Goal: Check status

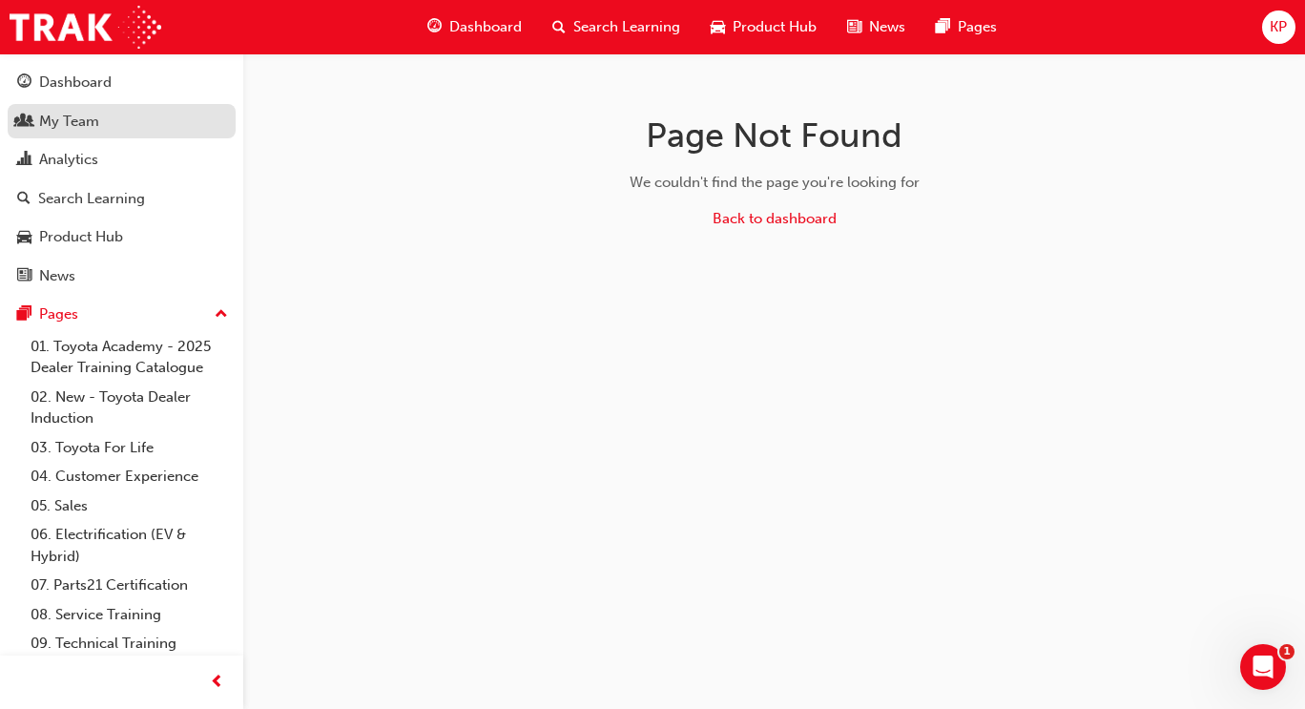
click at [83, 126] on div "My Team" at bounding box center [69, 122] width 60 height 22
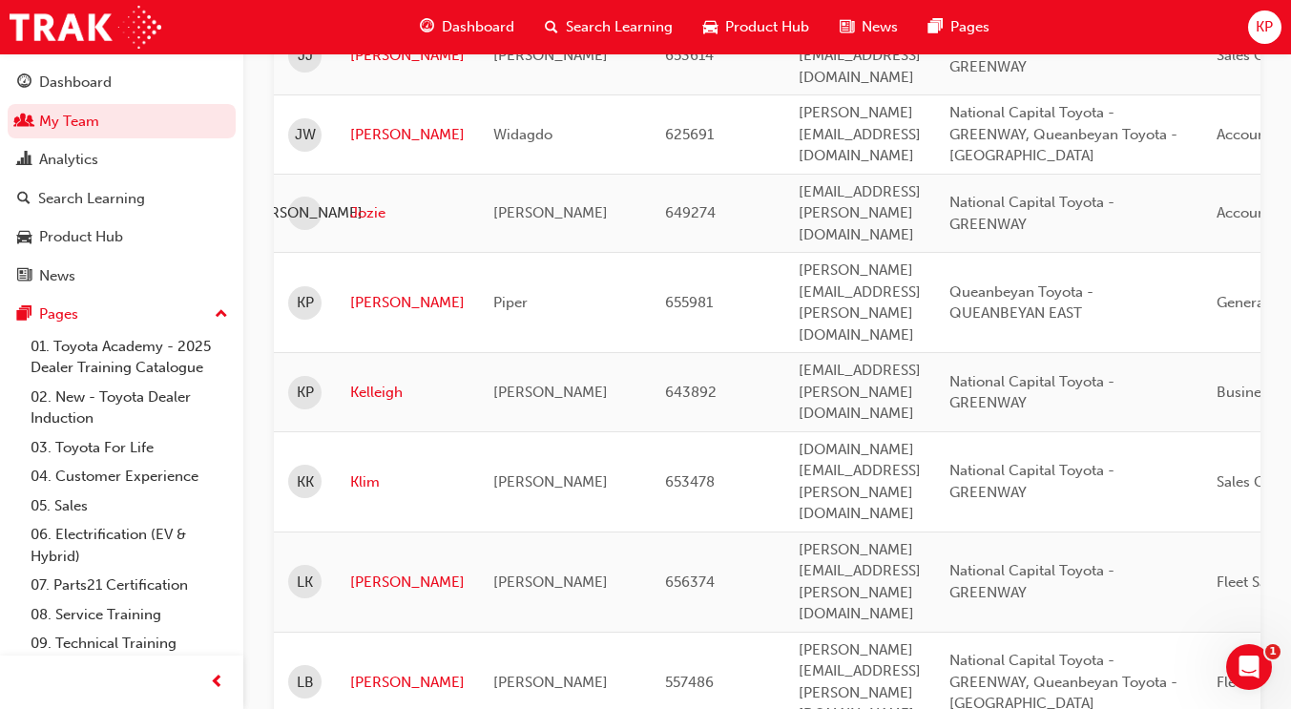
scroll to position [3009, 0]
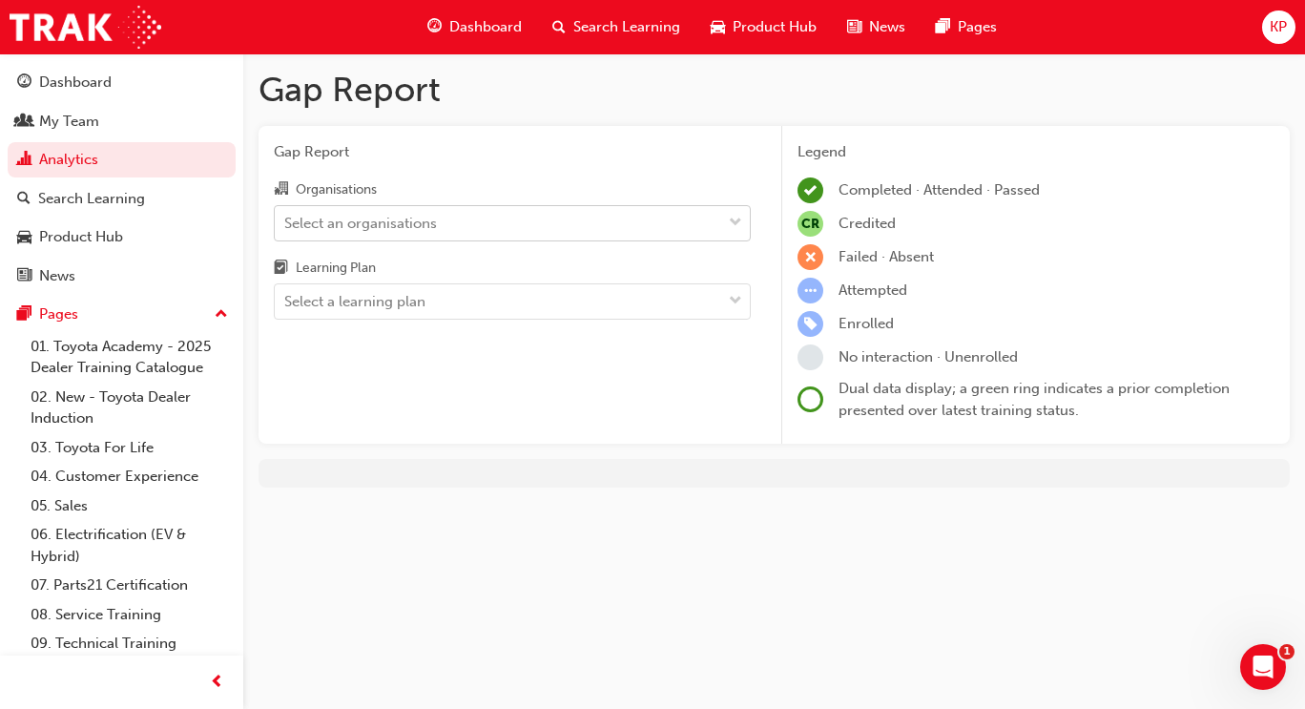
click at [626, 228] on div "Select an organisations" at bounding box center [498, 222] width 447 height 33
click at [286, 228] on input "Organisations Select an organisations" at bounding box center [285, 222] width 2 height 16
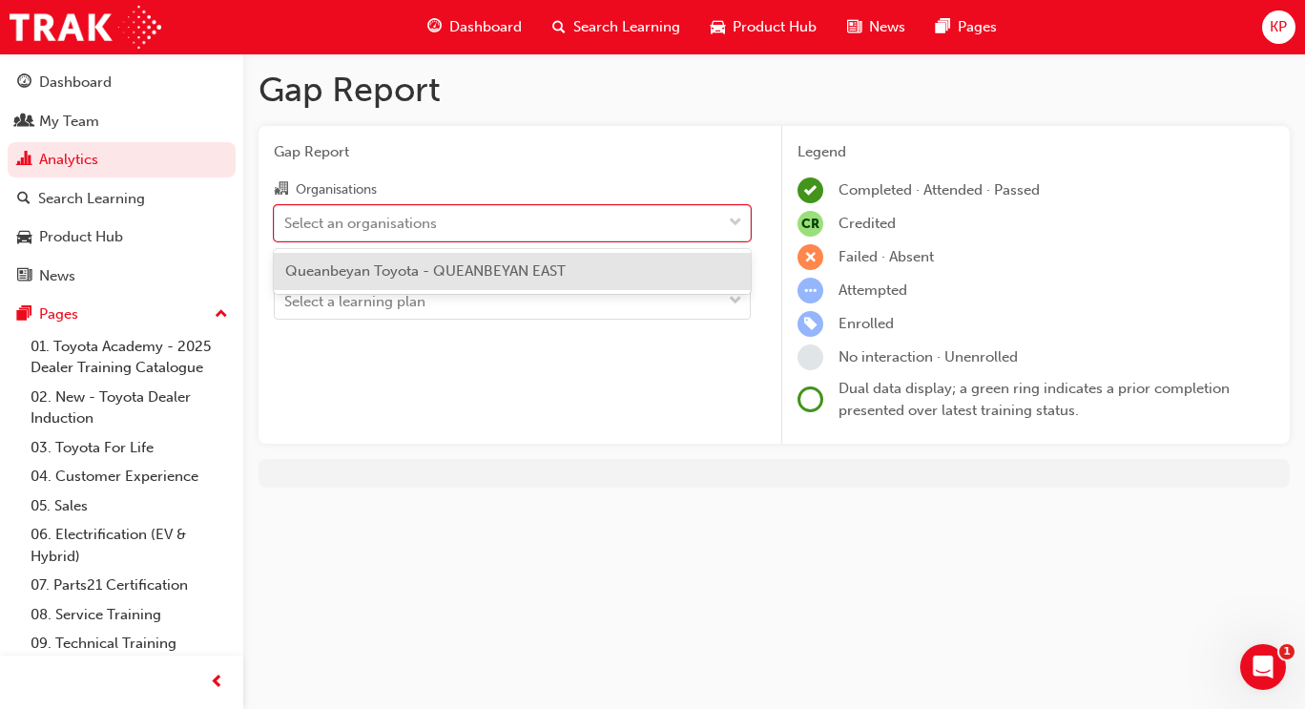
click at [542, 272] on span "Queanbeyan Toyota - QUEANBEYAN EAST" at bounding box center [425, 270] width 281 height 17
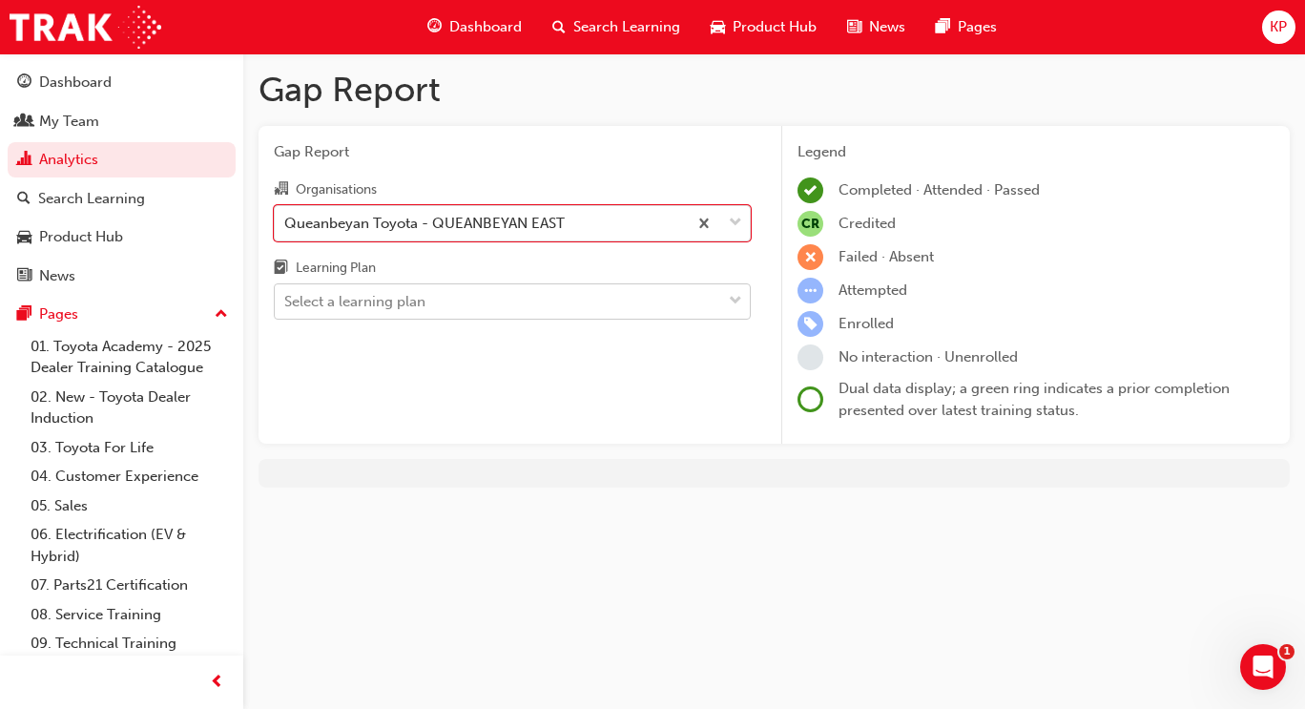
click at [718, 287] on div "Select a learning plan" at bounding box center [498, 301] width 447 height 33
click at [286, 293] on input "Learning Plan Select a learning plan" at bounding box center [285, 301] width 2 height 16
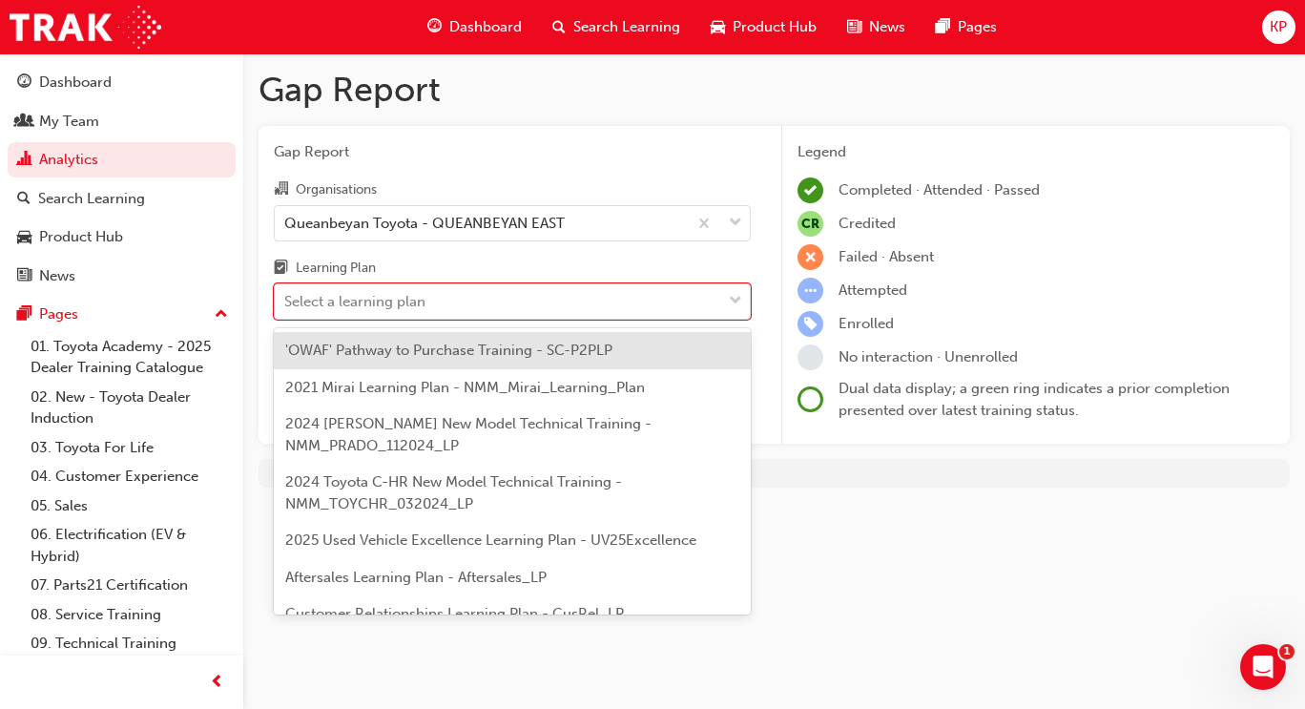
click at [571, 351] on span "'OWAF' Pathway to Purchase Training - SC-P2PLP" at bounding box center [448, 350] width 327 height 17
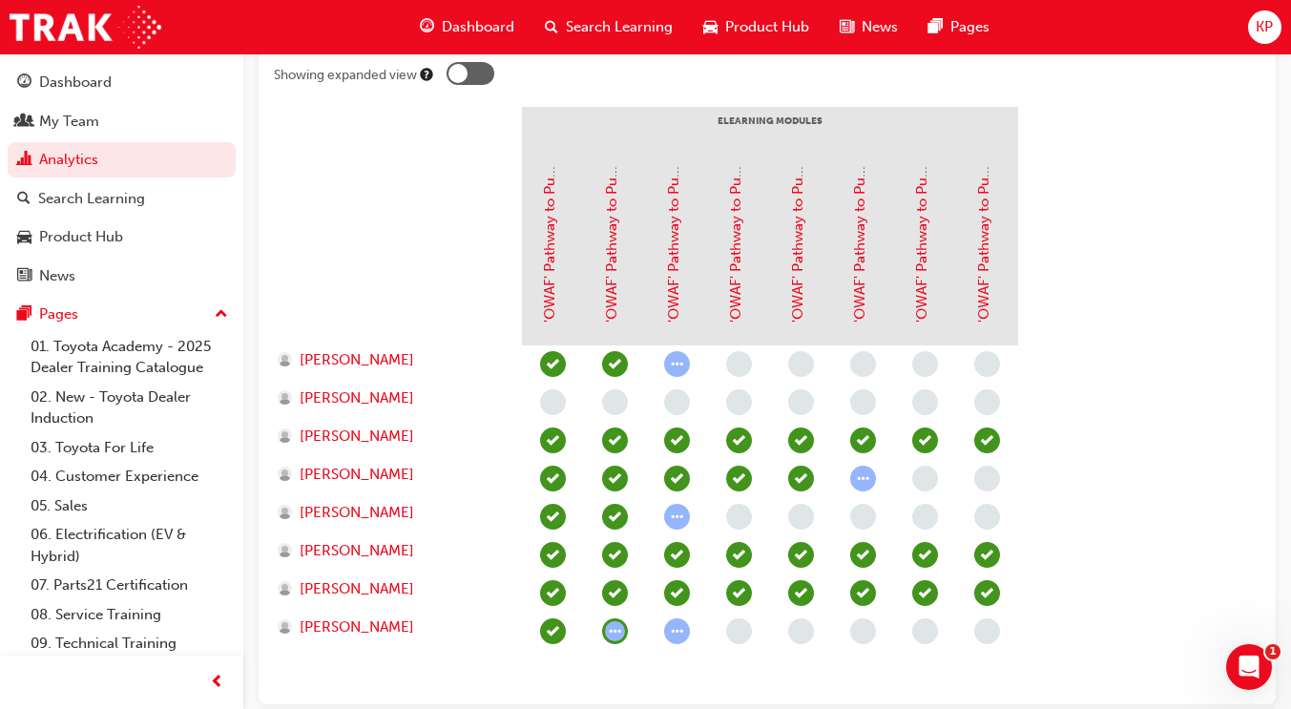
scroll to position [439, 0]
